Goal: Transaction & Acquisition: Book appointment/travel/reservation

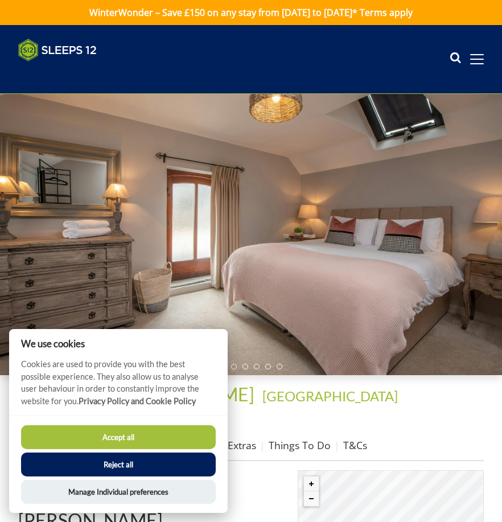
click at [162, 432] on button "Accept all" at bounding box center [118, 437] width 195 height 24
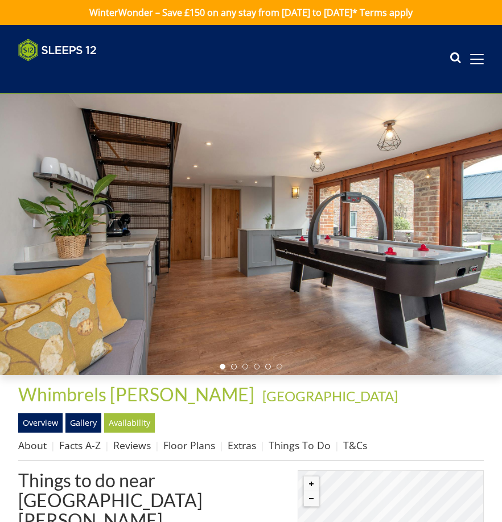
drag, startPoint x: 420, startPoint y: 256, endPoint x: 271, endPoint y: 249, distance: 148.8
click at [272, 249] on div at bounding box center [251, 234] width 502 height 281
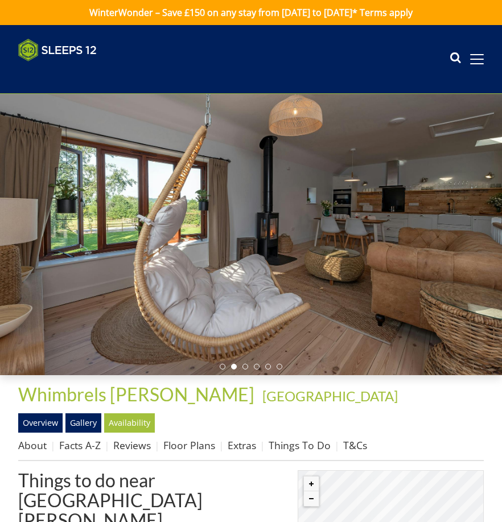
click at [426, 260] on div at bounding box center [251, 234] width 502 height 281
click at [427, 260] on div at bounding box center [251, 234] width 502 height 281
click at [347, 310] on div at bounding box center [251, 234] width 502 height 281
click at [475, 217] on div at bounding box center [251, 234] width 502 height 281
click at [486, 235] on div at bounding box center [251, 234] width 502 height 281
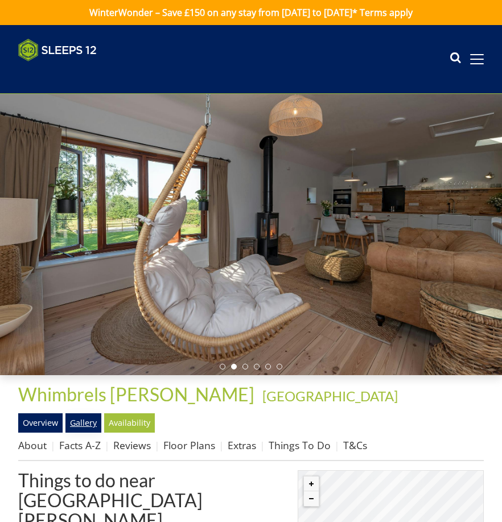
click at [77, 428] on link "Gallery" at bounding box center [83, 422] width 36 height 19
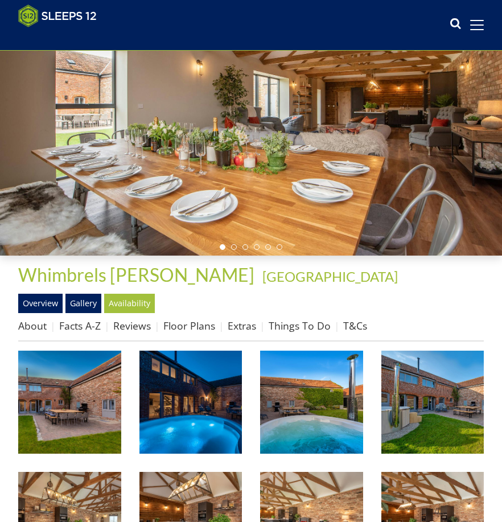
scroll to position [110, 0]
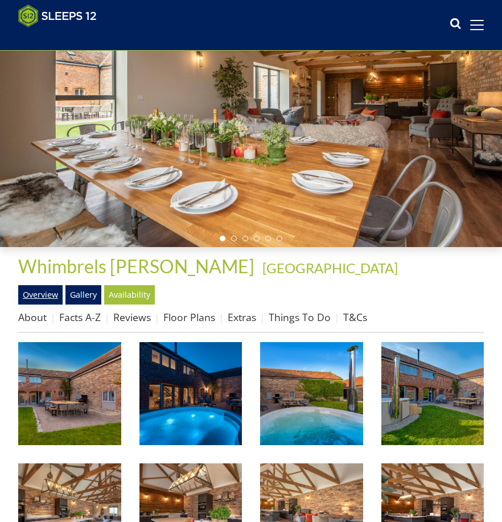
click at [40, 303] on link "Overview" at bounding box center [40, 294] width 44 height 19
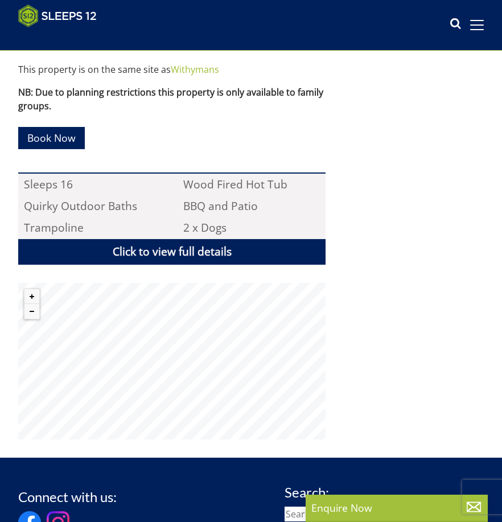
scroll to position [722, 0]
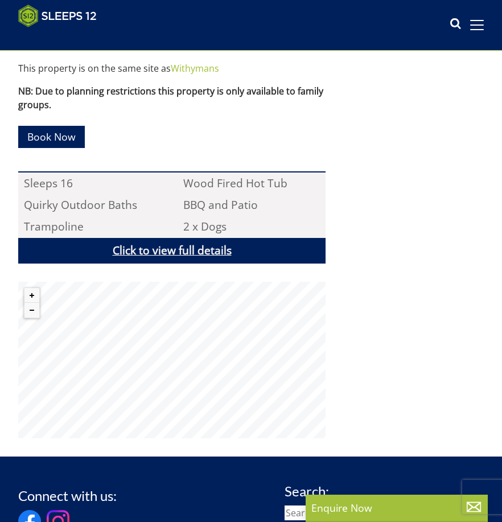
click at [190, 261] on link "Click to view full details" at bounding box center [171, 251] width 307 height 26
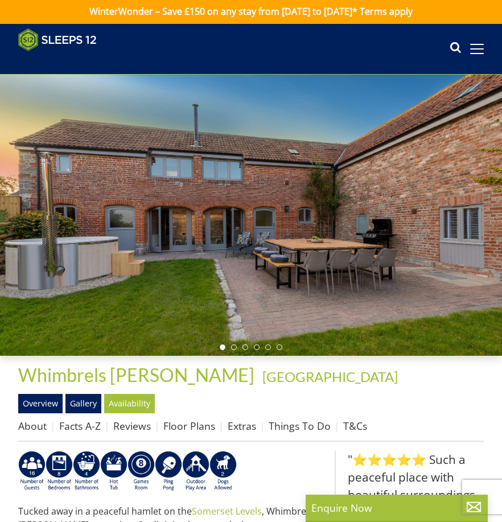
scroll to position [0, 0]
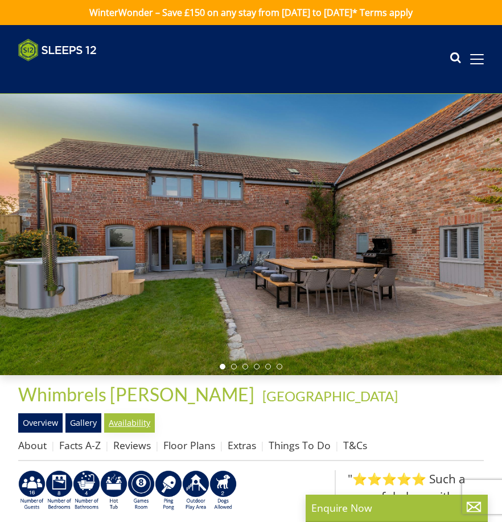
click at [125, 430] on link "Availability" at bounding box center [129, 422] width 51 height 19
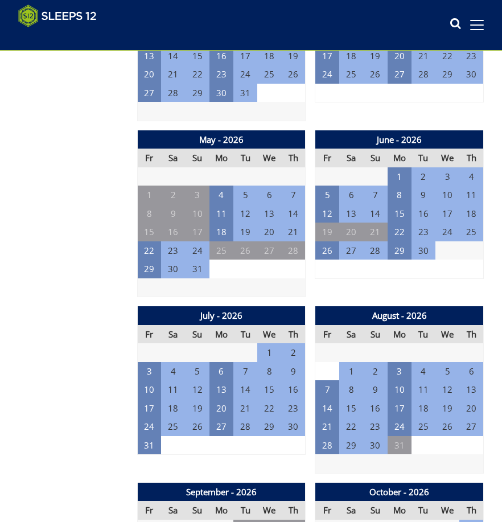
scroll to position [1179, 0]
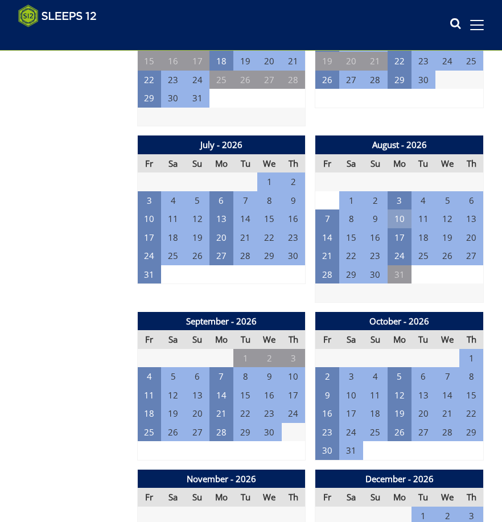
click at [403, 225] on td "10" at bounding box center [400, 219] width 24 height 19
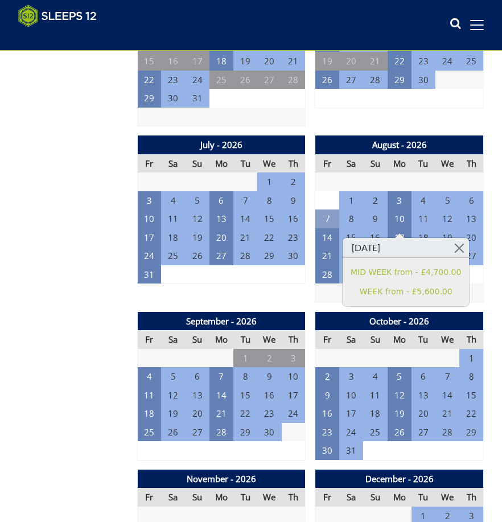
click at [326, 224] on td "7" at bounding box center [327, 219] width 24 height 19
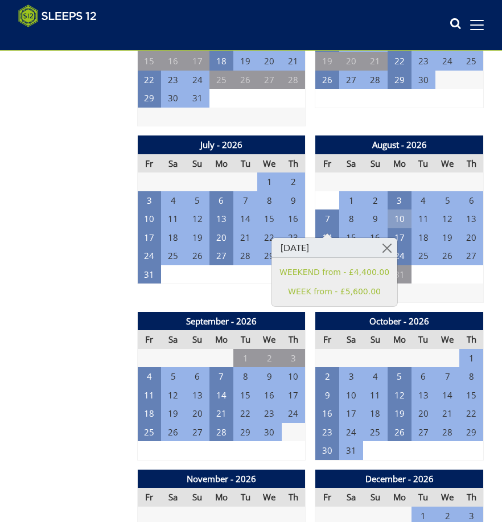
click at [397, 223] on td "10" at bounding box center [400, 219] width 24 height 19
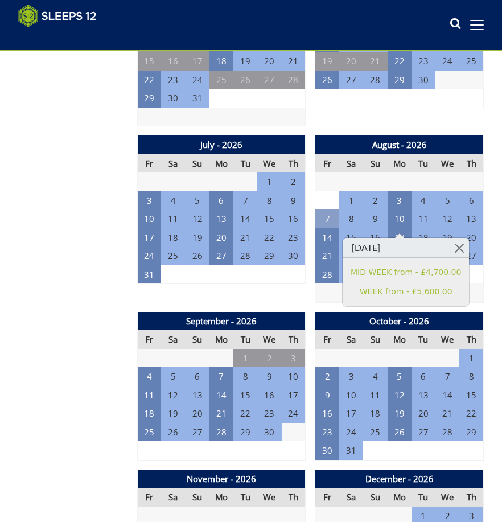
click at [322, 223] on td "7" at bounding box center [327, 219] width 24 height 19
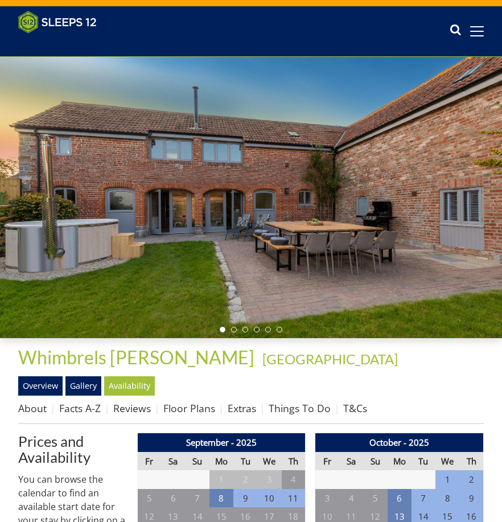
scroll to position [0, 0]
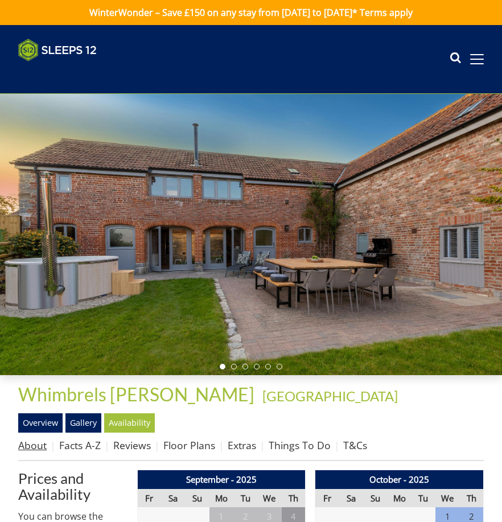
click at [31, 452] on link "About" at bounding box center [32, 445] width 28 height 14
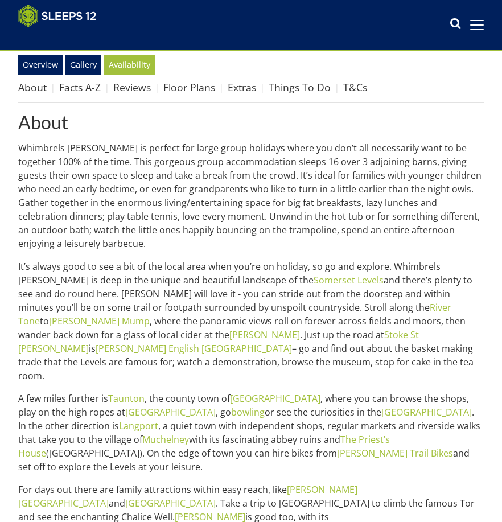
scroll to position [112, 0]
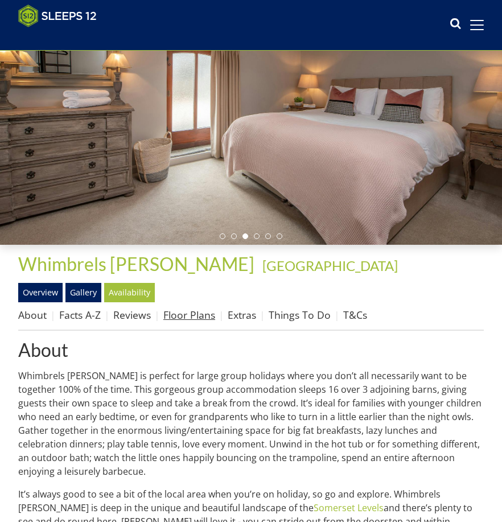
click at [211, 322] on link "Floor Plans" at bounding box center [189, 315] width 52 height 14
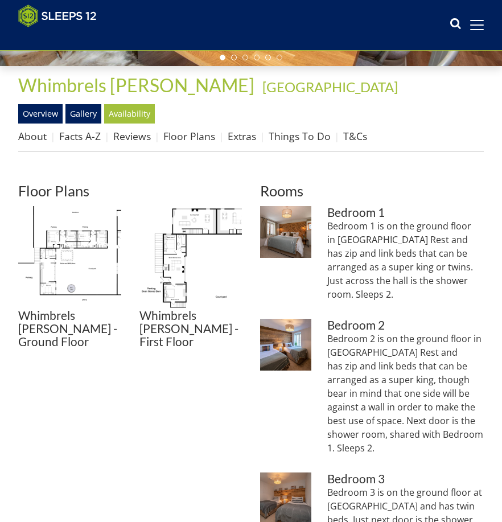
scroll to position [338, 0]
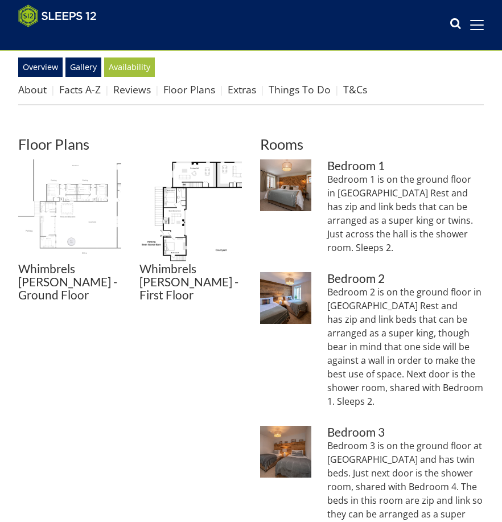
click at [68, 210] on img at bounding box center [69, 210] width 103 height 103
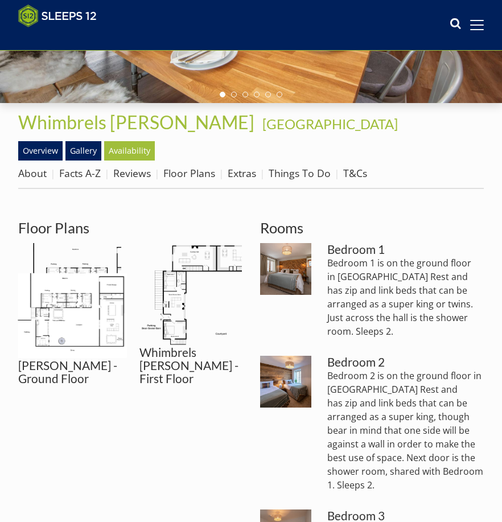
scroll to position [224, 0]
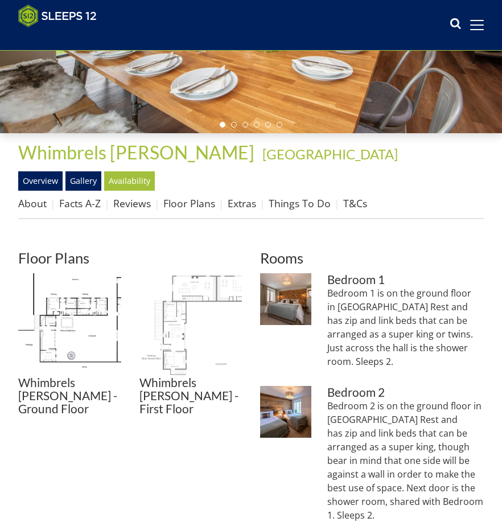
click at [204, 323] on img at bounding box center [191, 324] width 103 height 103
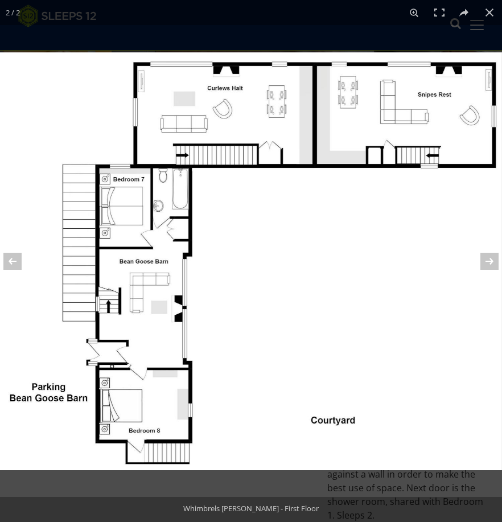
click at [270, 267] on img at bounding box center [251, 261] width 502 height 418
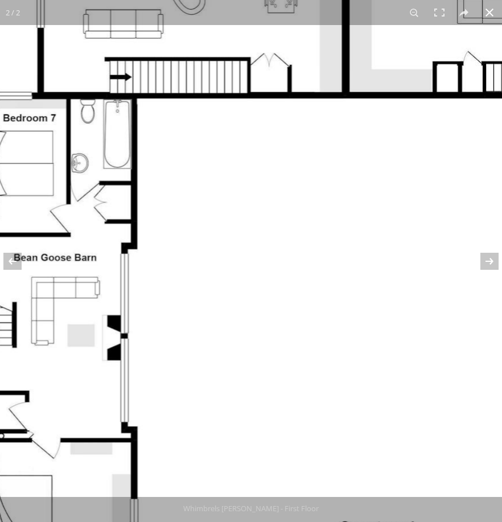
click at [495, 18] on button at bounding box center [489, 12] width 25 height 25
